Goal: Task Accomplishment & Management: Manage account settings

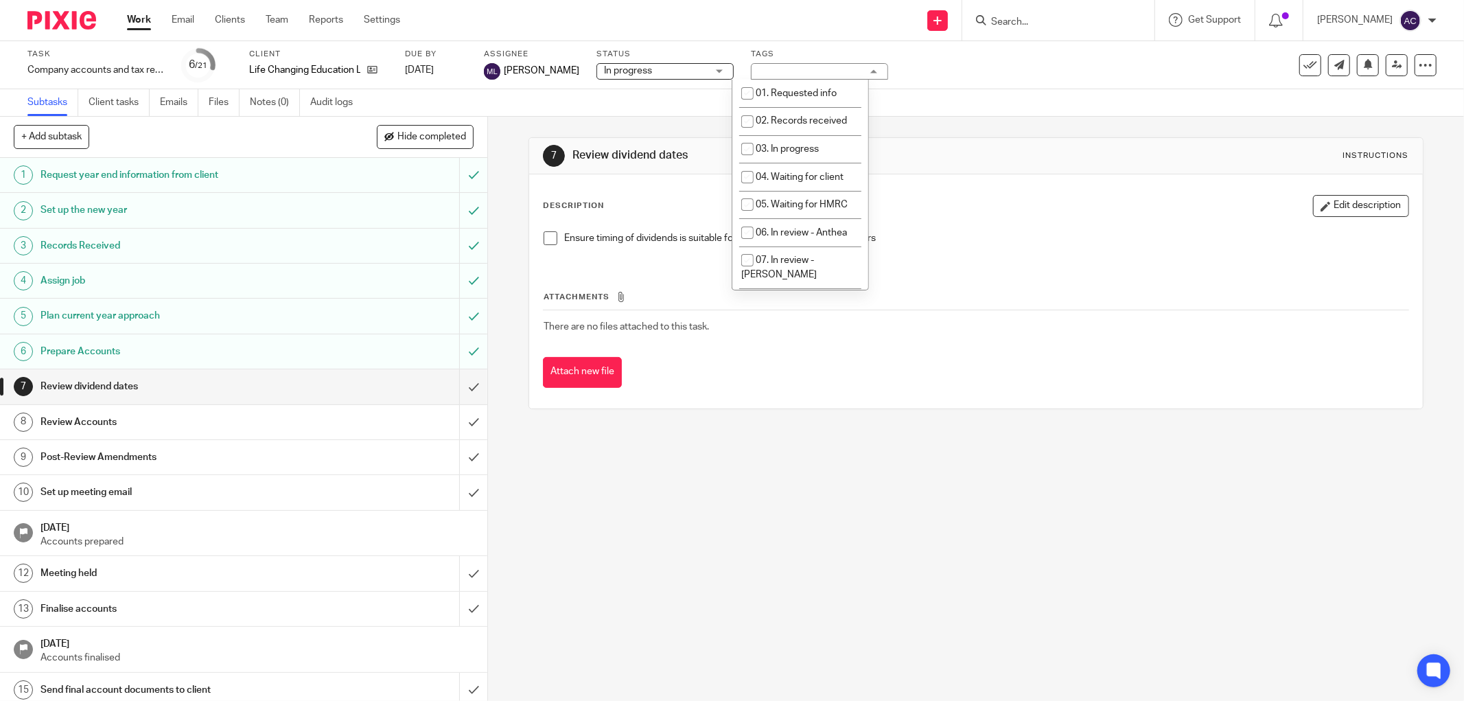
scroll to position [475, 0]
click at [1011, 28] on form at bounding box center [1063, 20] width 146 height 17
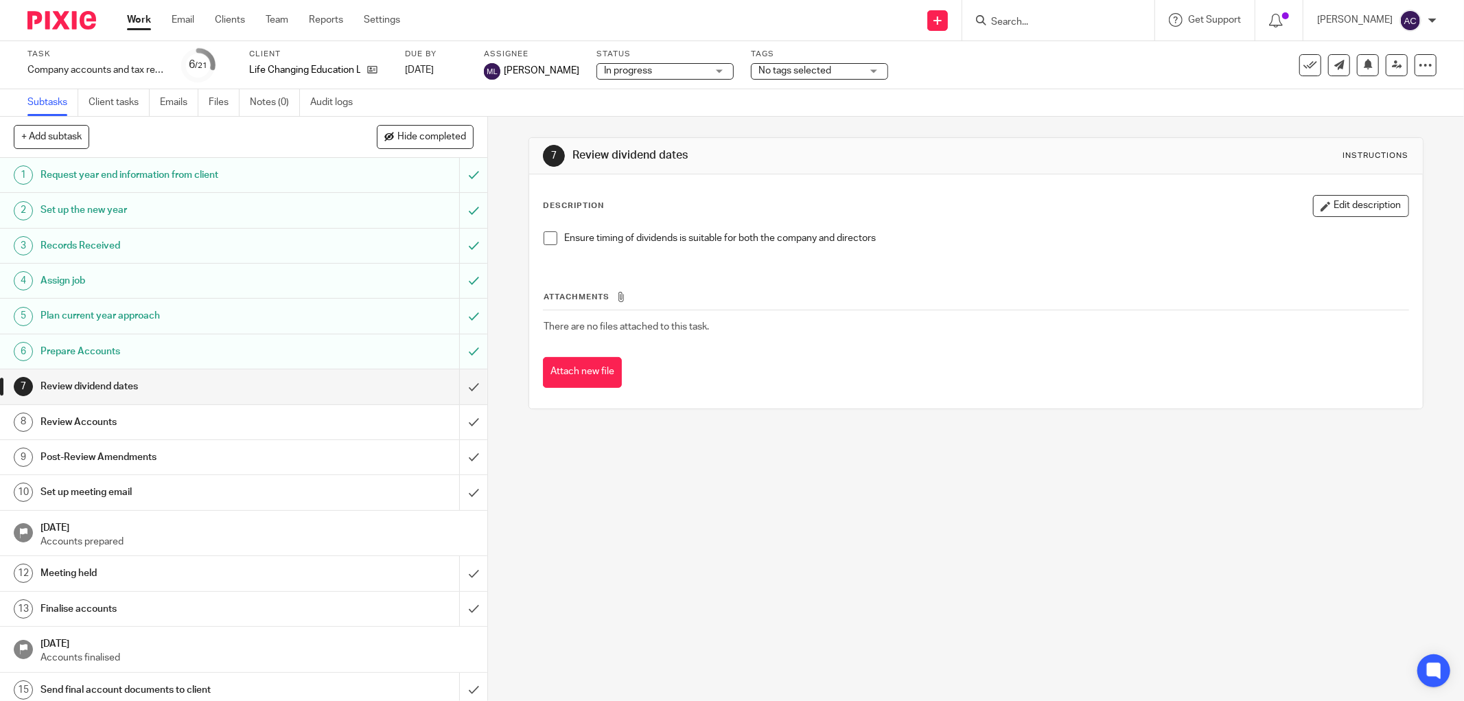
click at [1017, 21] on input "Search" at bounding box center [1052, 22] width 124 height 12
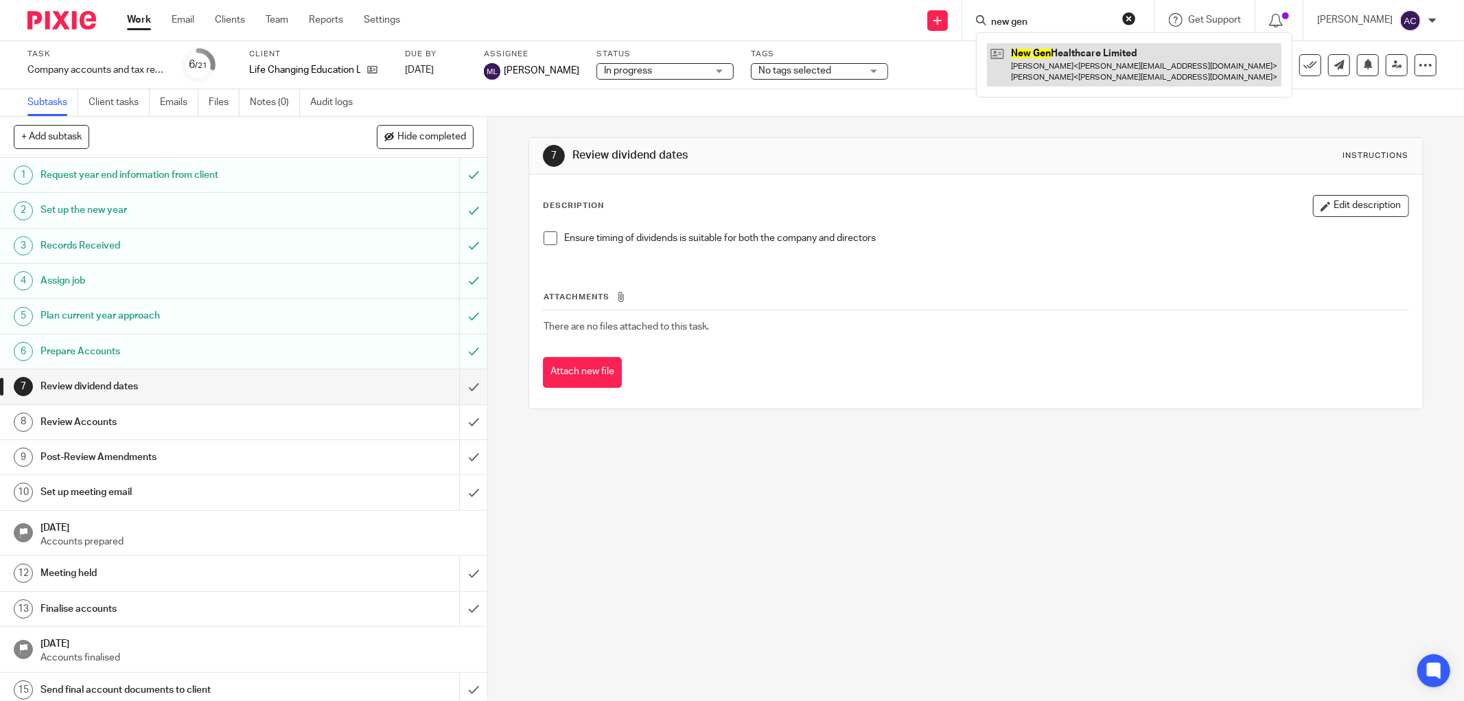
type input "new gen"
click at [1042, 55] on link at bounding box center [1134, 64] width 295 height 43
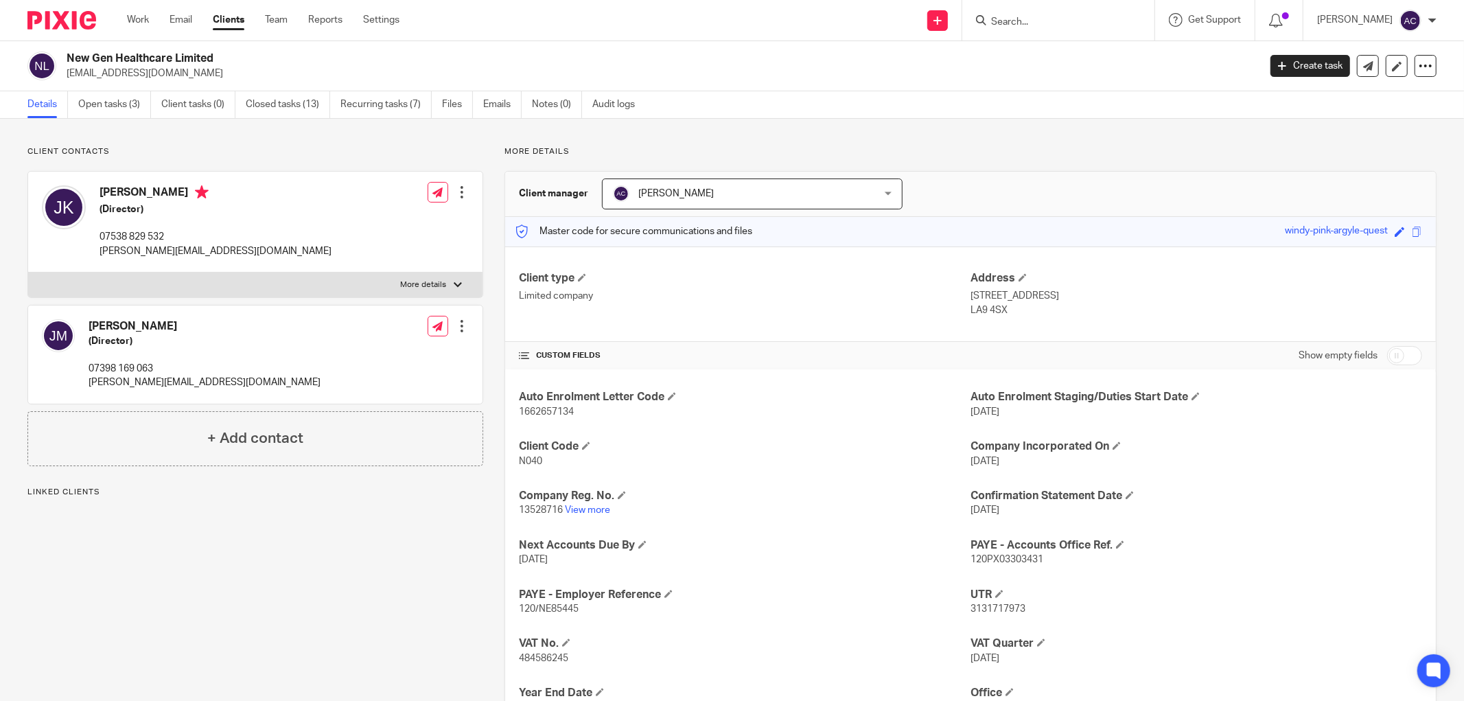
click at [100, 107] on link "Open tasks (3)" at bounding box center [114, 104] width 73 height 27
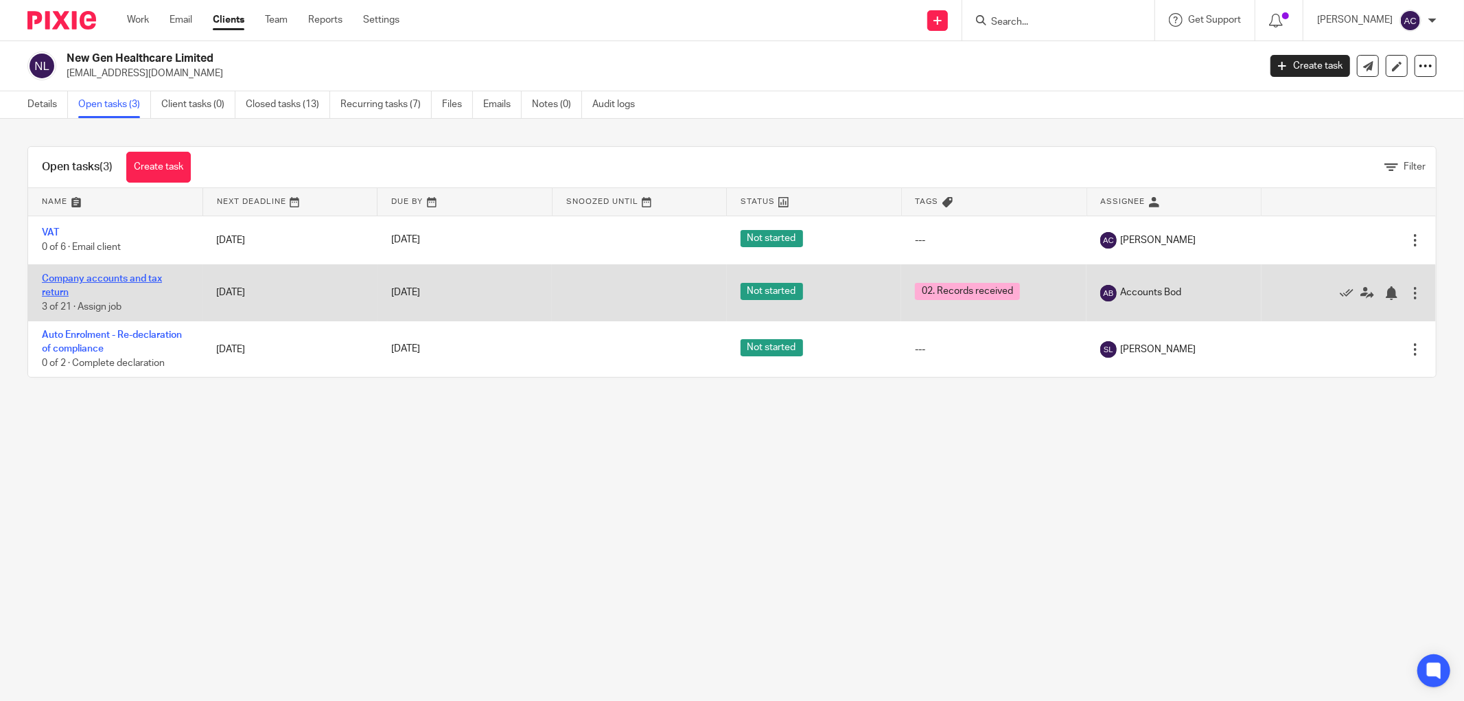
click at [82, 282] on link "Company accounts and tax return" at bounding box center [102, 285] width 120 height 23
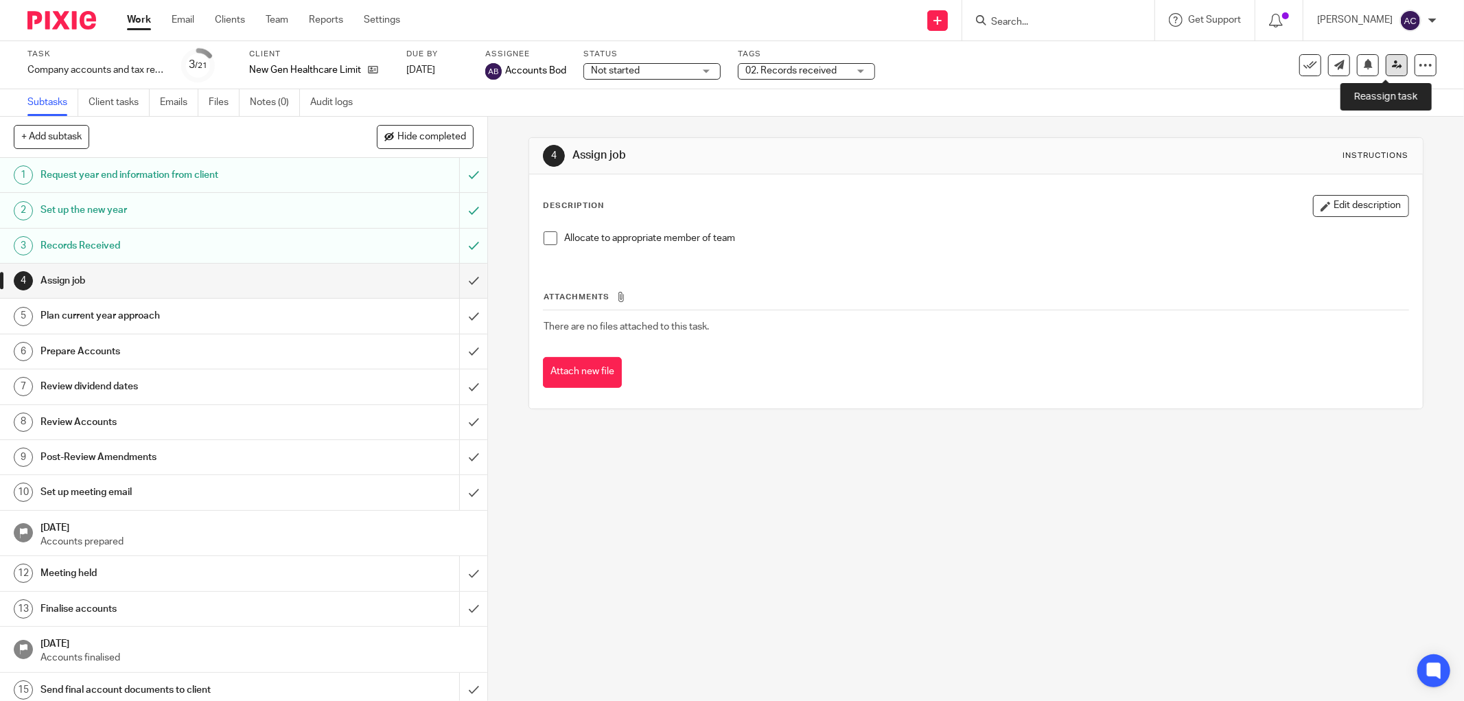
click at [1386, 70] on link at bounding box center [1397, 65] width 22 height 22
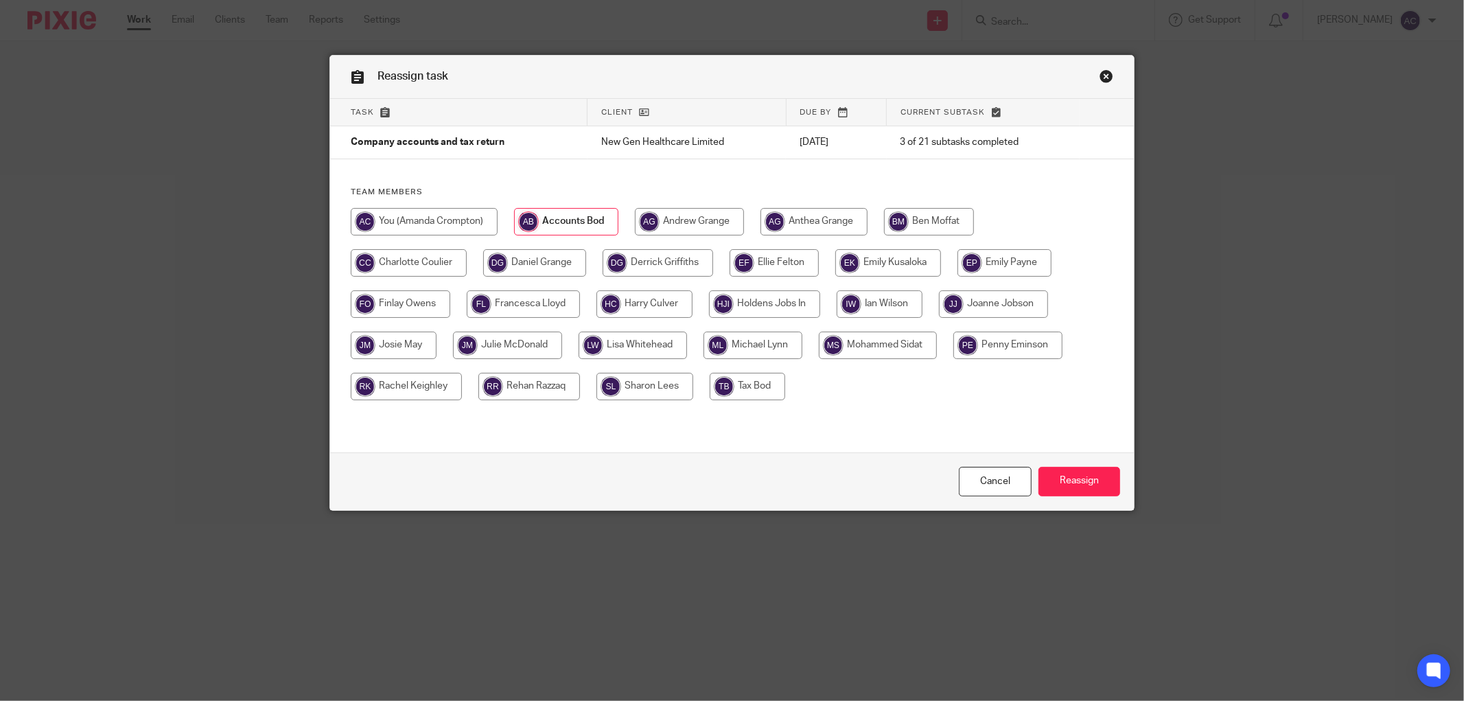
click at [515, 389] on input "radio" at bounding box center [529, 386] width 102 height 27
radio input "true"
click at [1072, 488] on input "Reassign" at bounding box center [1080, 482] width 82 height 30
